Goal: Obtain resource: Download file/media

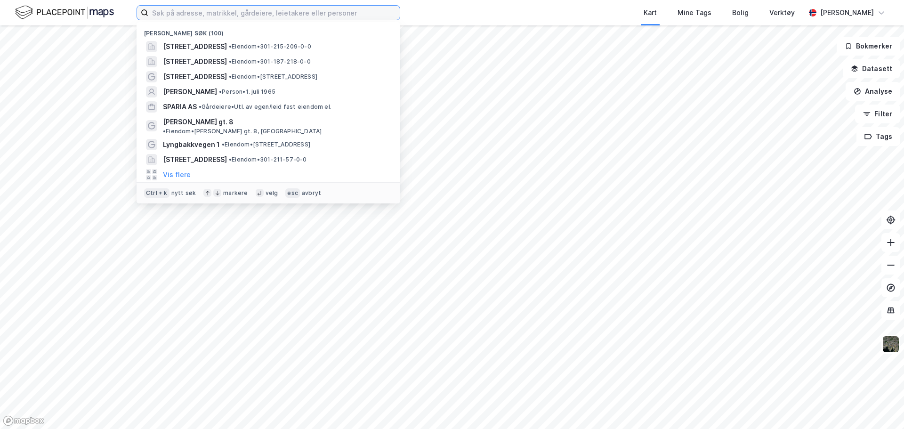
click at [202, 12] on input at bounding box center [274, 13] width 252 height 14
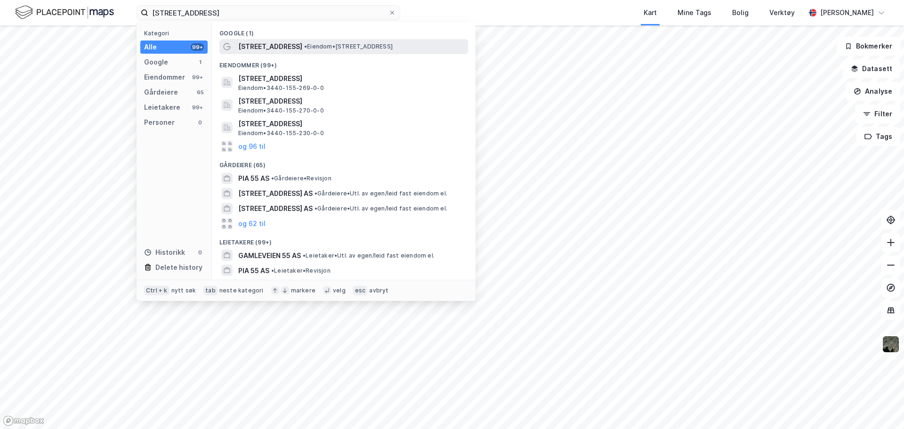
click at [270, 45] on span "[STREET_ADDRESS]" at bounding box center [270, 46] width 64 height 11
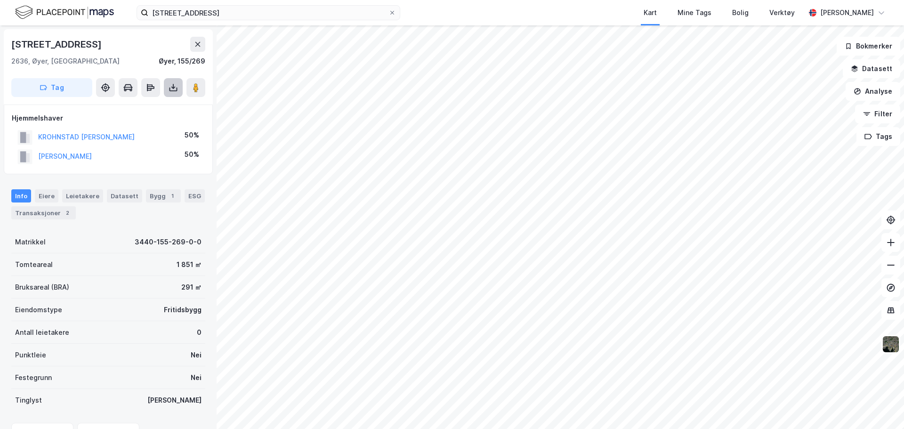
click at [180, 89] on button at bounding box center [173, 87] width 19 height 19
click at [148, 110] on div "Last ned grunnbok" at bounding box center [126, 107] width 55 height 8
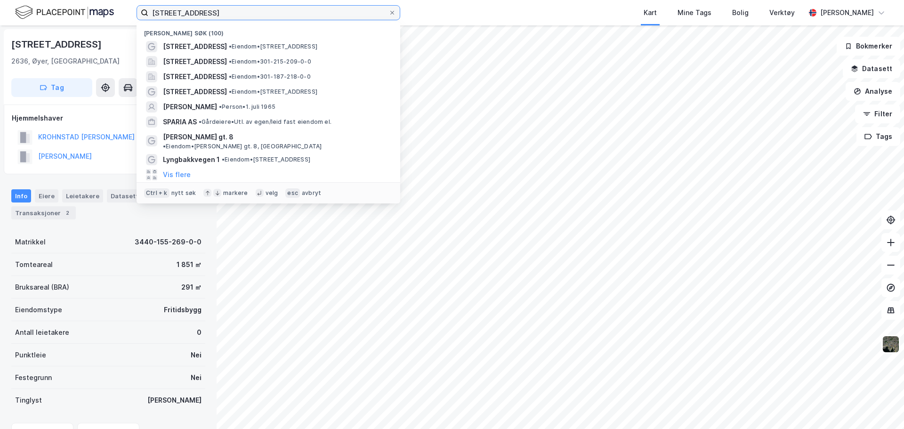
click at [192, 13] on input "[STREET_ADDRESS]" at bounding box center [268, 13] width 240 height 14
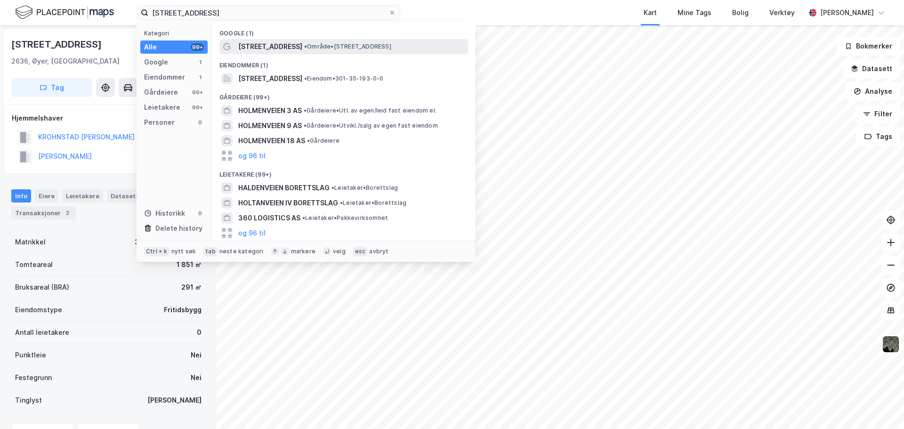
click at [248, 47] on span "[STREET_ADDRESS]" at bounding box center [270, 46] width 64 height 11
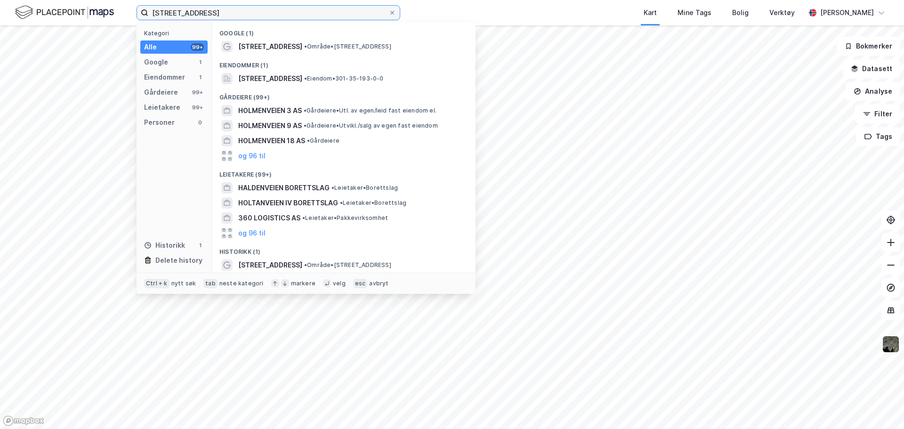
click at [235, 16] on input "[STREET_ADDRESS]" at bounding box center [268, 13] width 240 height 14
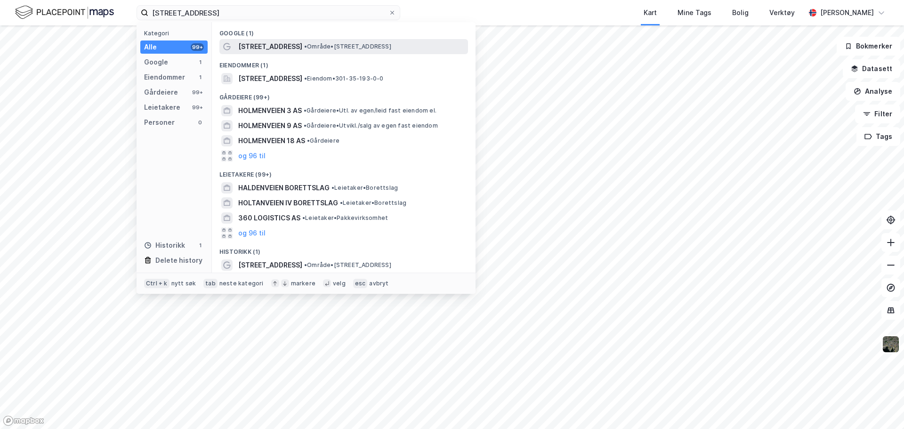
click at [272, 47] on span "[STREET_ADDRESS]" at bounding box center [270, 46] width 64 height 11
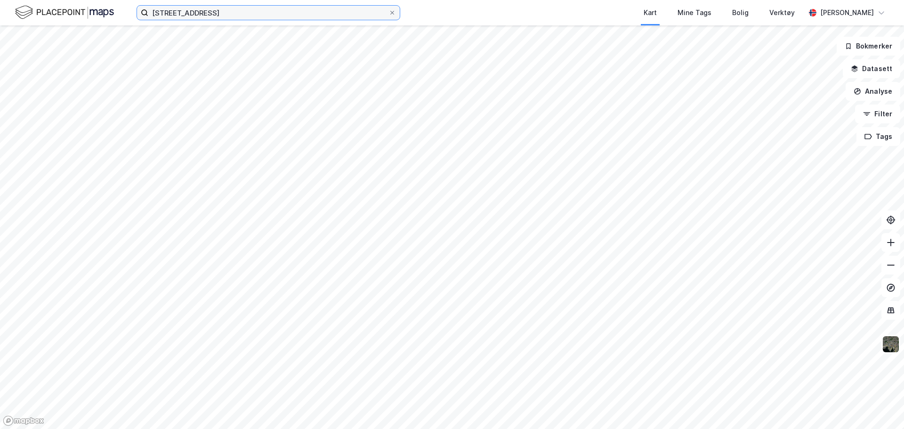
click at [229, 13] on input "[STREET_ADDRESS]" at bounding box center [268, 13] width 240 height 14
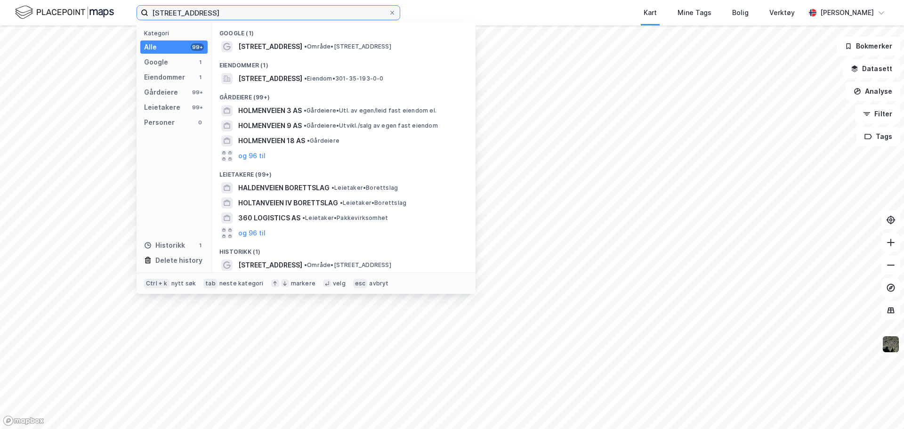
click at [229, 13] on input "[STREET_ADDRESS]" at bounding box center [268, 13] width 240 height 14
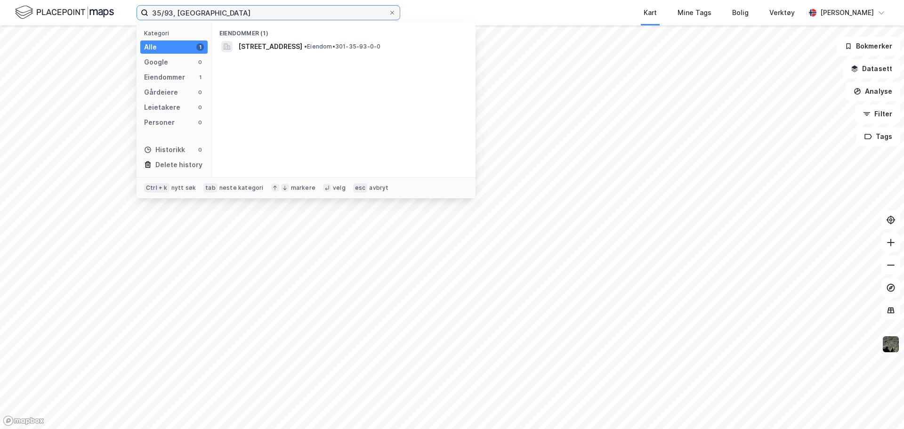
click at [162, 12] on input "35/93, [GEOGRAPHIC_DATA]" at bounding box center [268, 13] width 240 height 14
type input "35/193, [GEOGRAPHIC_DATA]"
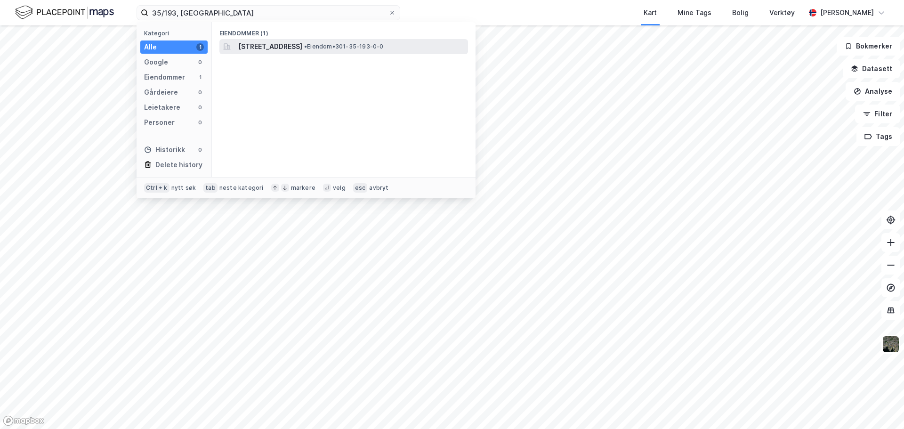
click at [243, 46] on span "[STREET_ADDRESS]" at bounding box center [270, 46] width 64 height 11
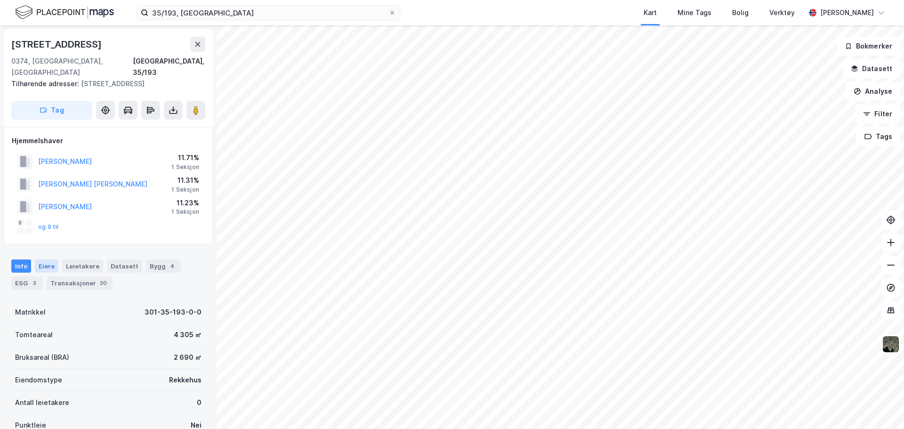
click at [39, 260] on div "Eiere" at bounding box center [47, 266] width 24 height 13
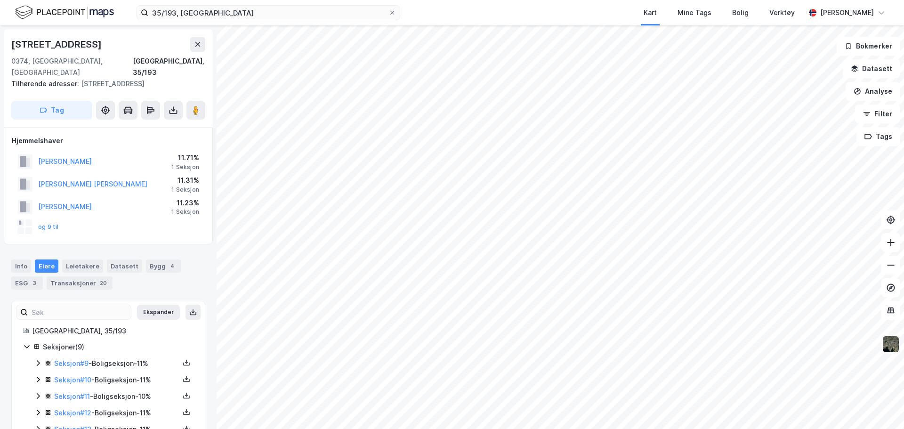
scroll to position [84, 0]
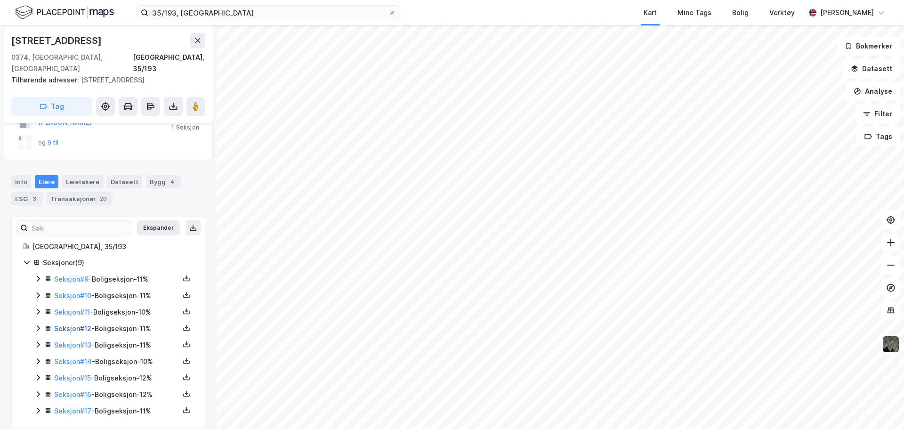
click at [72, 325] on link "Seksjon # 12" at bounding box center [72, 329] width 37 height 8
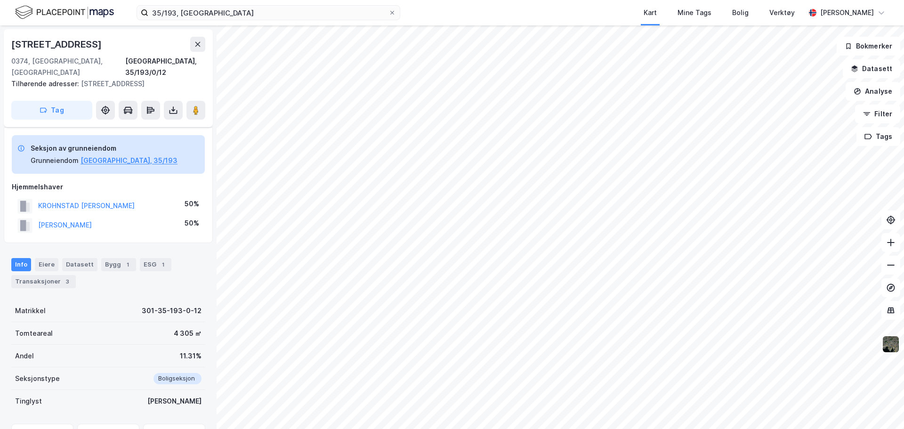
scroll to position [84, 0]
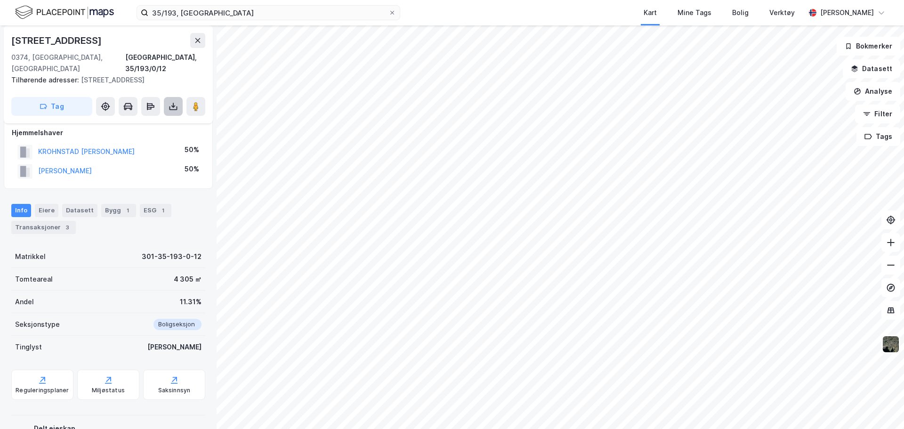
click at [174, 101] on button at bounding box center [173, 106] width 19 height 19
click at [153, 122] on div "Last ned grunnbok" at bounding box center [126, 126] width 55 height 8
